Goal: Task Accomplishment & Management: Manage account settings

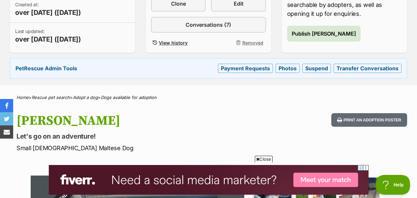
scroll to position [178, 0]
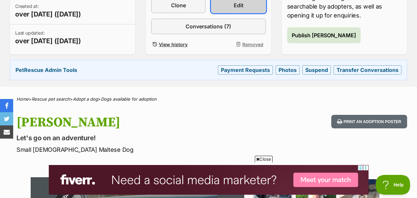
click at [247, 9] on link "Edit" at bounding box center [238, 5] width 55 height 16
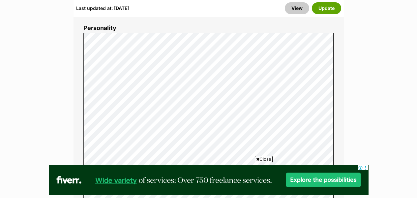
click at [268, 161] on span "Close" at bounding box center [264, 158] width 18 height 7
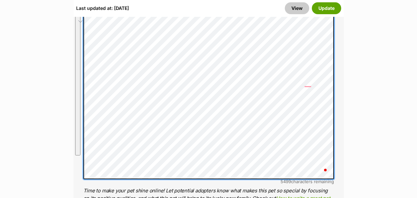
scroll to position [758, 0]
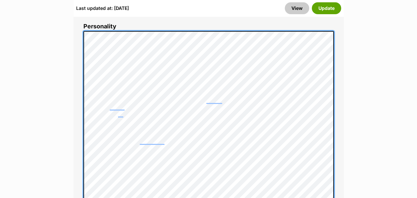
scroll to position [628, 0]
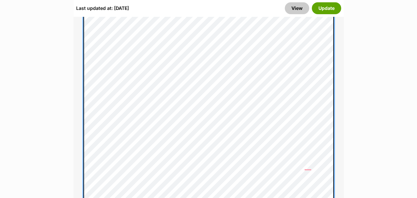
scroll to position [674, 0]
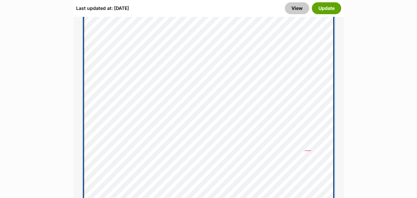
click at [78, 60] on div "About This Pet Name Henlo there, it looks like you might be using the pet name …" at bounding box center [208, 142] width 270 height 668
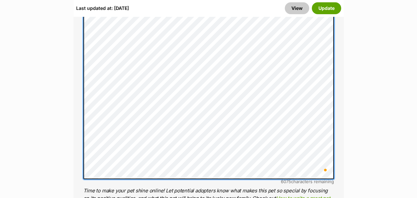
scroll to position [0, 0]
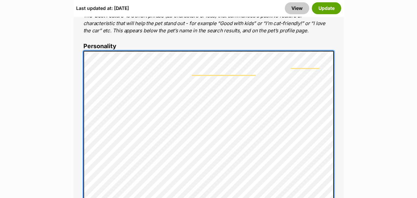
scroll to position [605, 0]
